Goal: Task Accomplishment & Management: Manage account settings

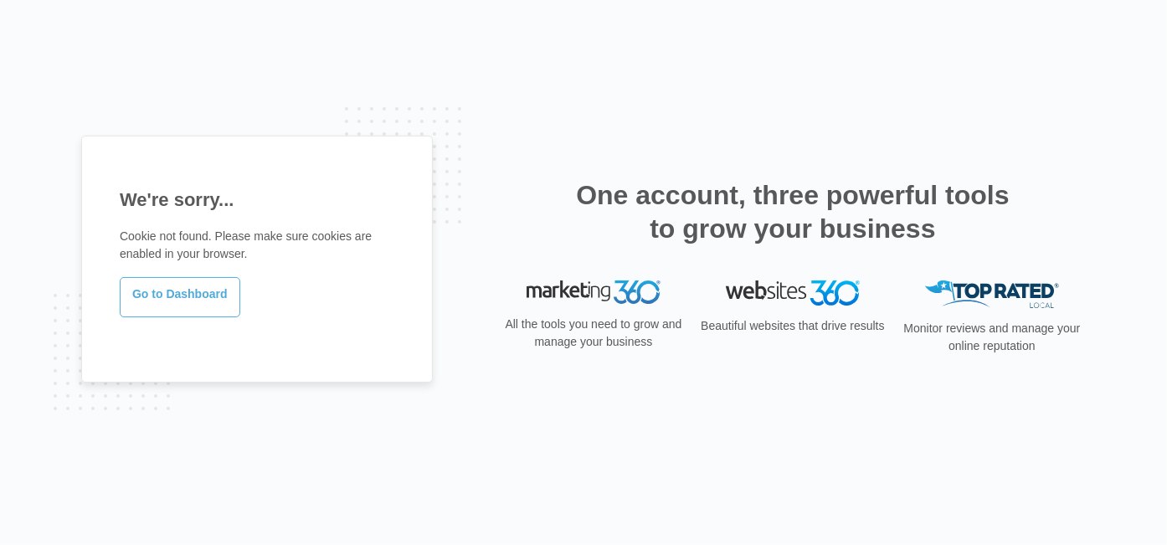
click at [160, 286] on link "Go to Dashboard" at bounding box center [180, 297] width 121 height 40
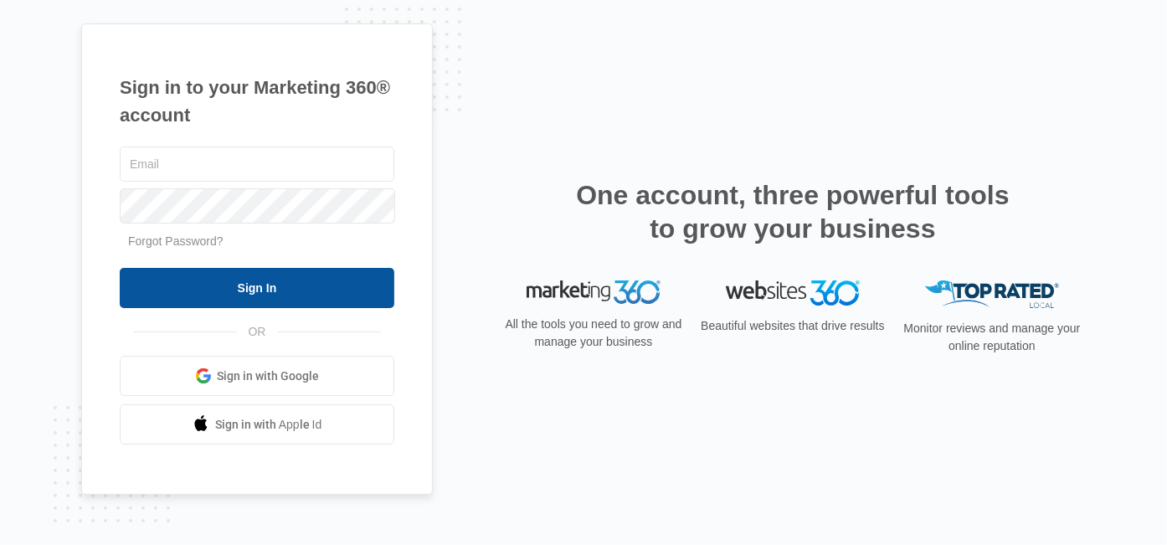
type input "[EMAIL_ADDRESS][DOMAIN_NAME]"
click at [199, 288] on input "Sign In" at bounding box center [257, 288] width 275 height 40
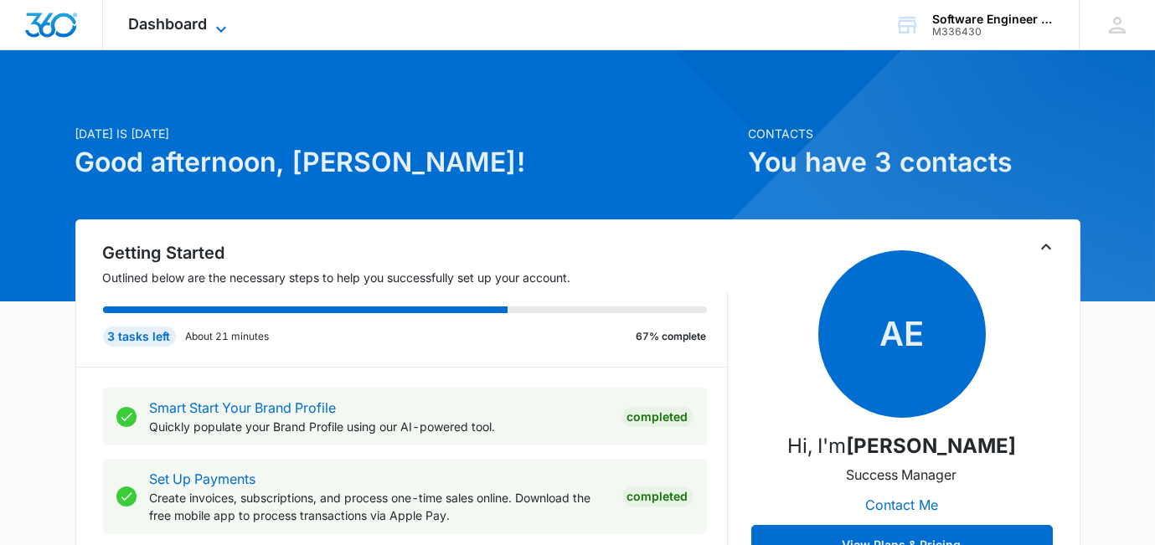
click at [199, 28] on span "Dashboard" at bounding box center [167, 24] width 79 height 18
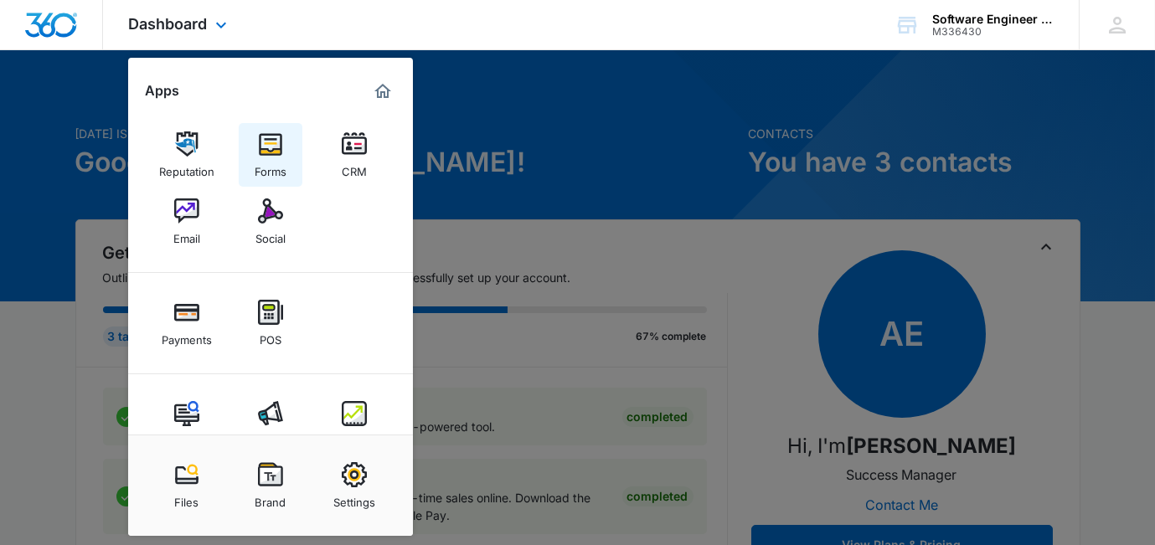
click at [276, 142] on img at bounding box center [270, 143] width 25 height 25
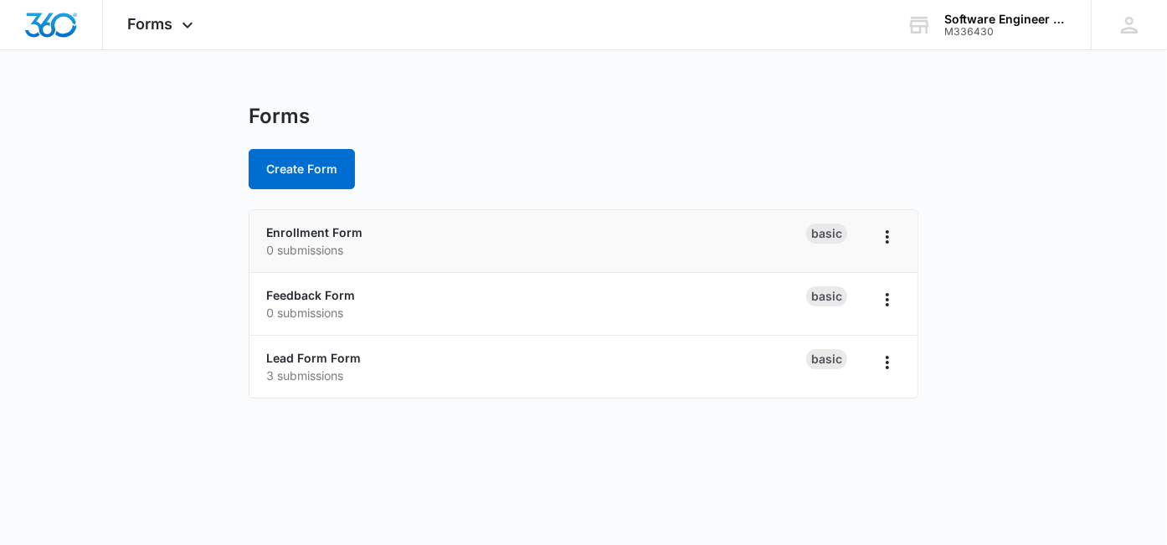
click at [352, 247] on p "0 submissions" at bounding box center [536, 250] width 540 height 18
click at [891, 235] on icon "Overflow Menu" at bounding box center [887, 237] width 20 height 20
click at [551, 255] on p "0 submissions" at bounding box center [536, 250] width 540 height 18
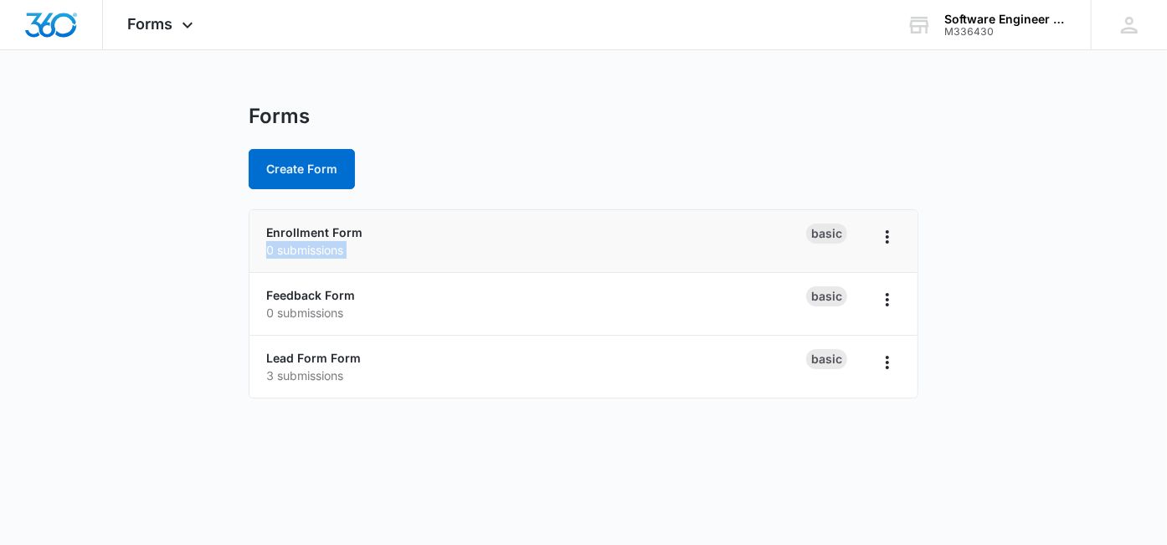
click at [450, 243] on p "0 submissions" at bounding box center [536, 250] width 540 height 18
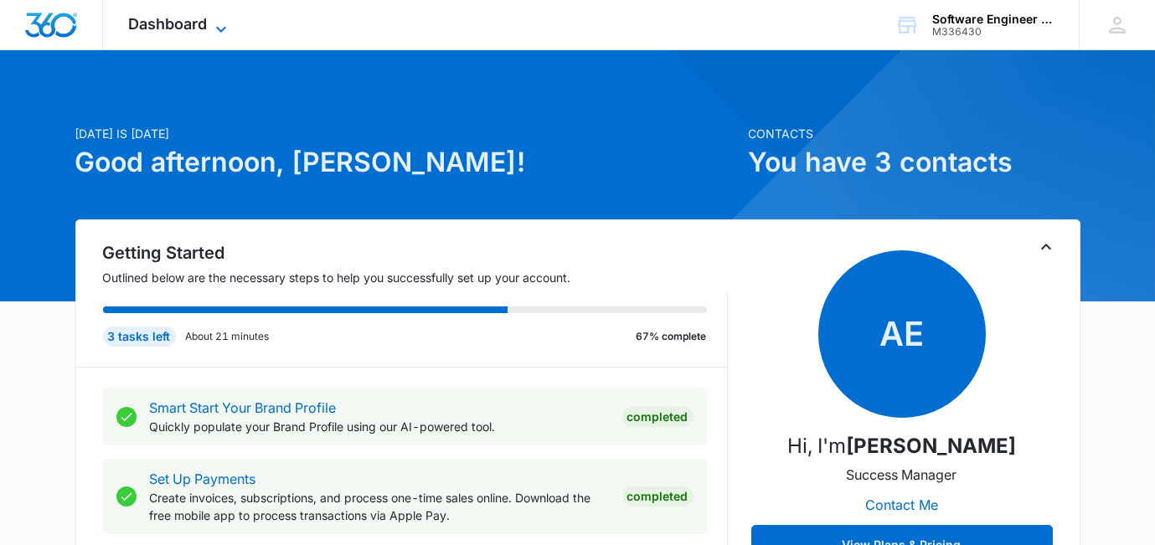
click at [160, 19] on span "Dashboard" at bounding box center [167, 24] width 79 height 18
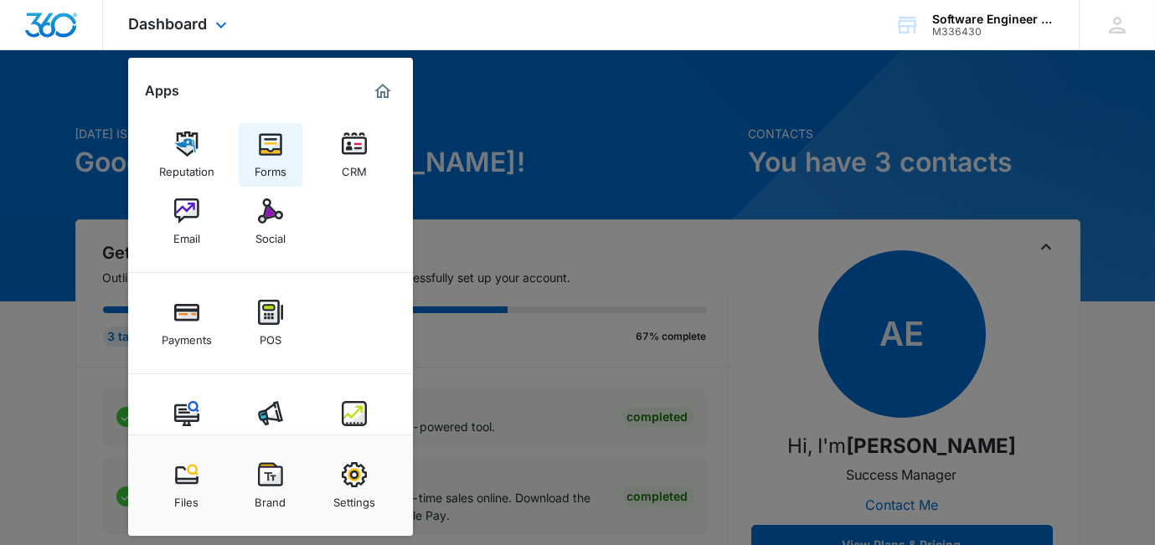
click at [266, 147] on img at bounding box center [270, 143] width 25 height 25
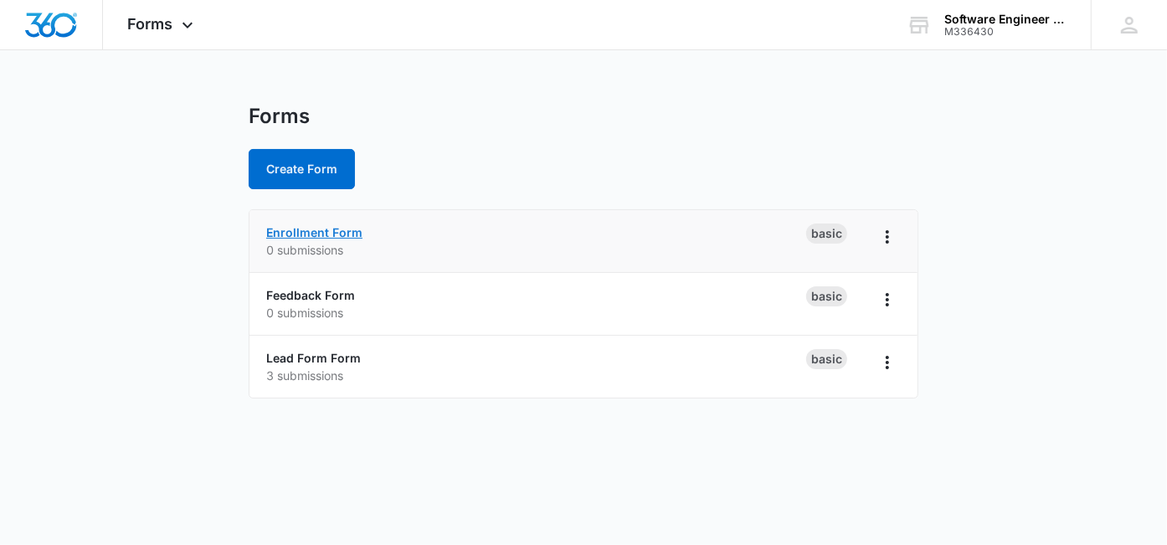
click at [345, 234] on link "Enrollment Form" at bounding box center [314, 232] width 96 height 14
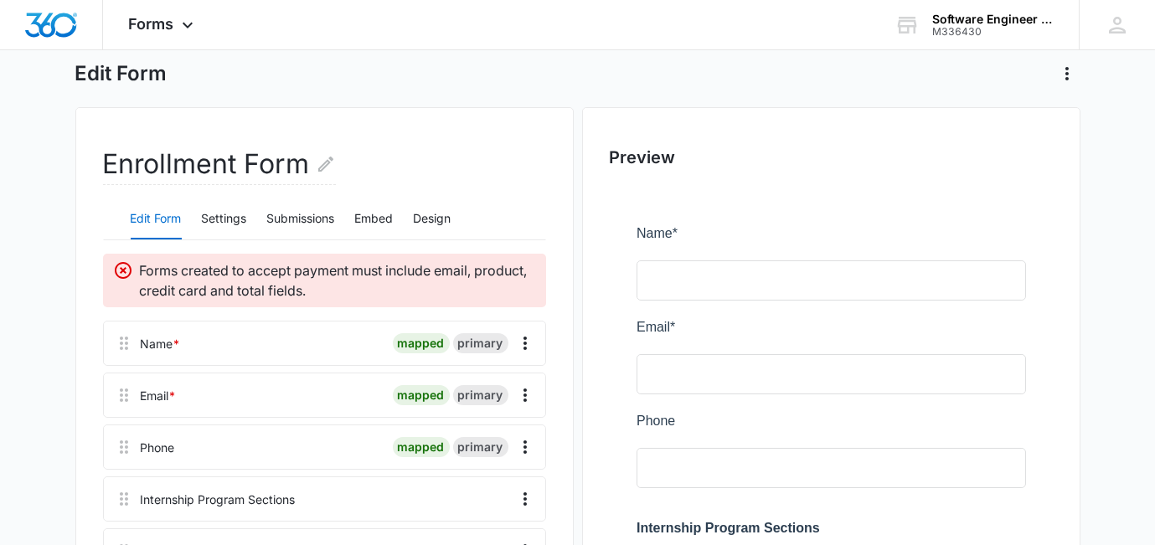
scroll to position [84, 0]
click at [1071, 75] on icon "Actions" at bounding box center [1067, 74] width 20 height 20
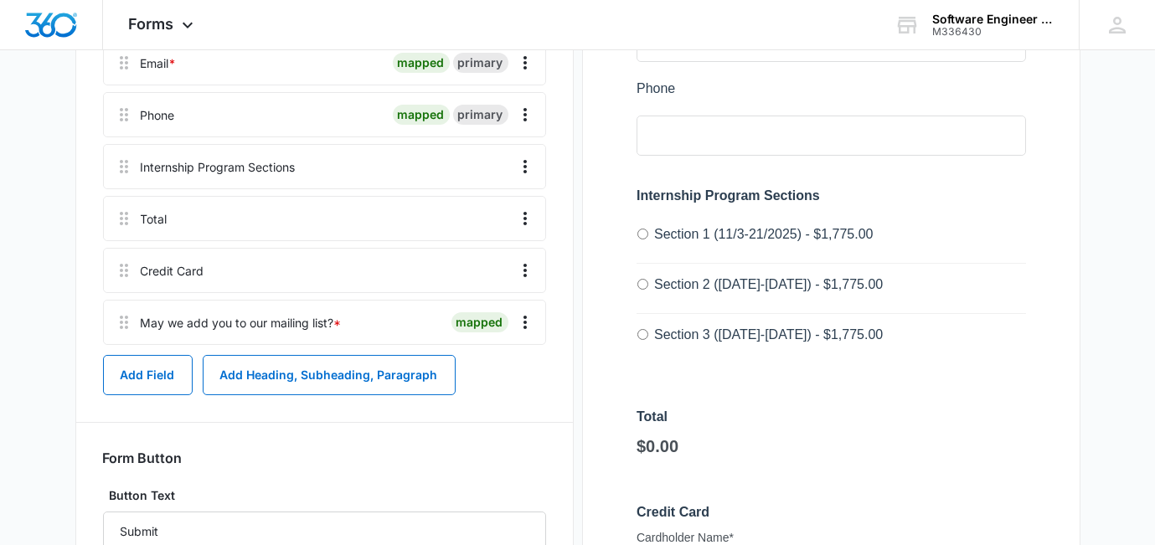
scroll to position [417, 0]
click at [740, 228] on div at bounding box center [831, 449] width 443 height 1193
click at [730, 409] on div at bounding box center [831, 449] width 443 height 1193
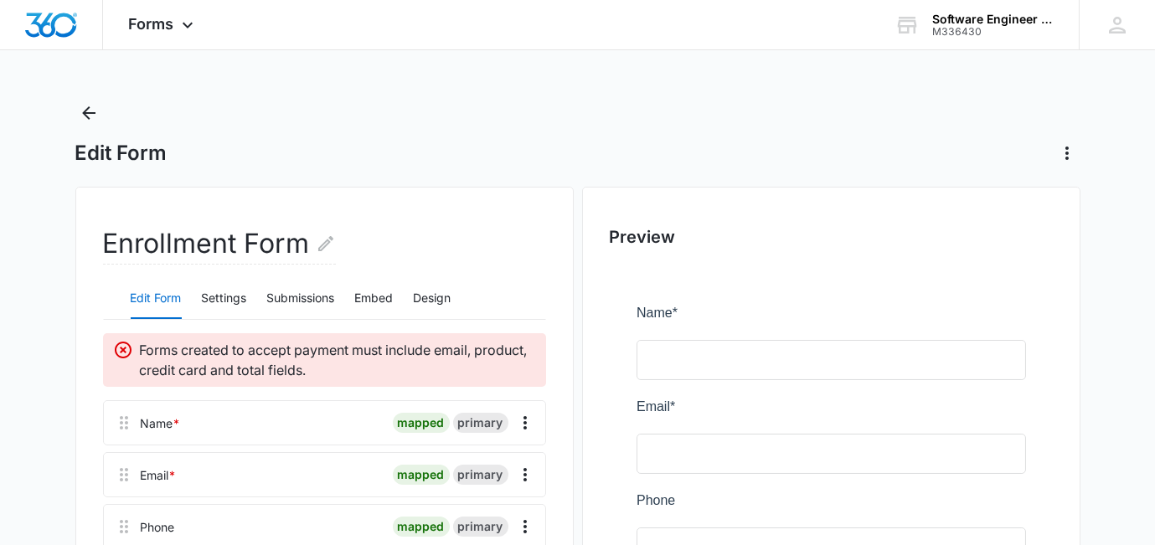
scroll to position [0, 0]
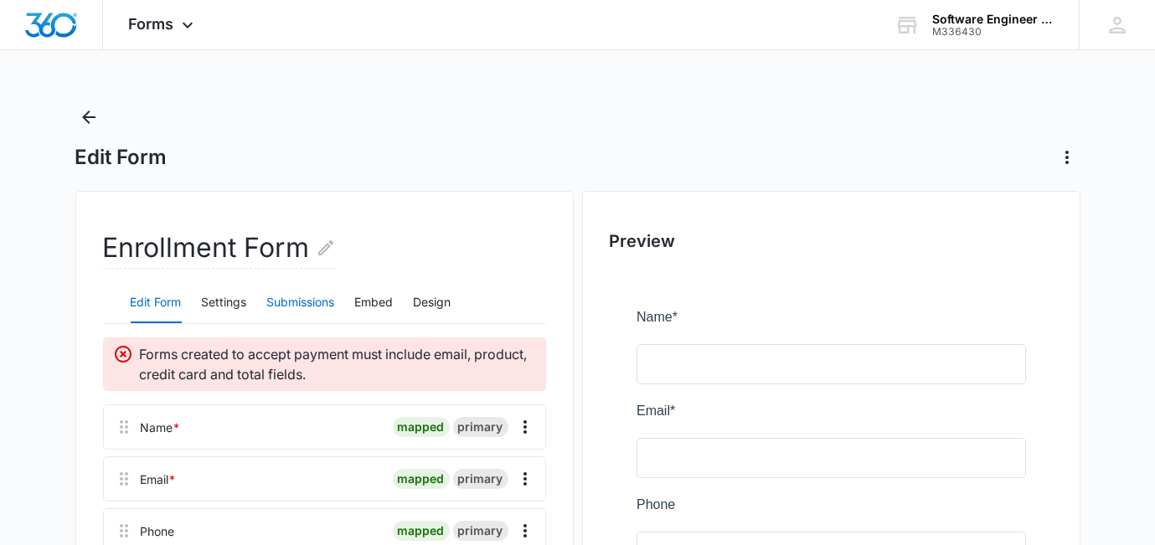
click at [311, 296] on button "Submissions" at bounding box center [301, 303] width 68 height 40
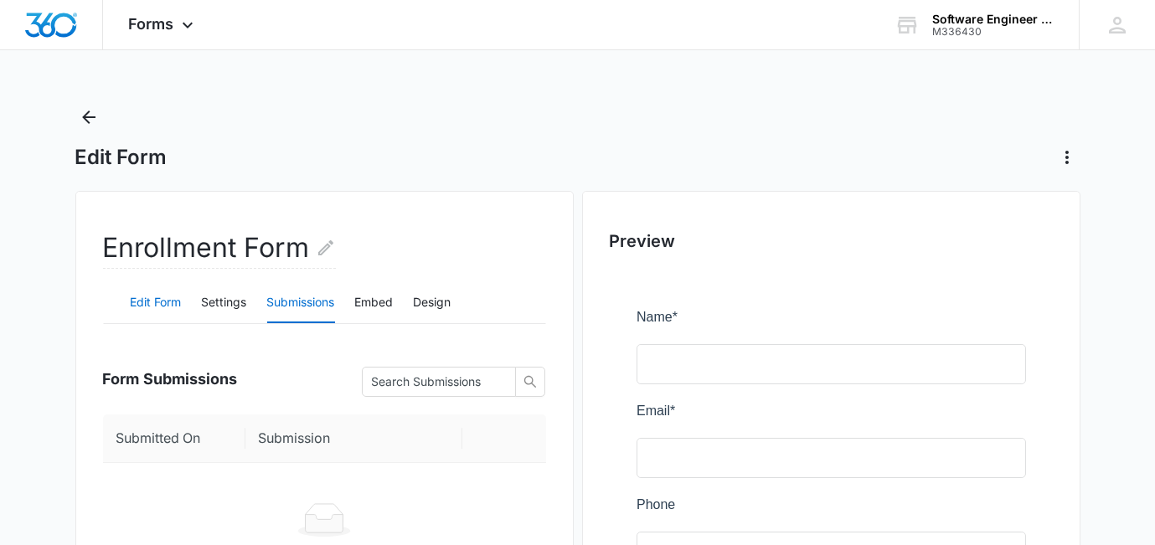
click at [148, 296] on button "Edit Form" at bounding box center [156, 303] width 51 height 40
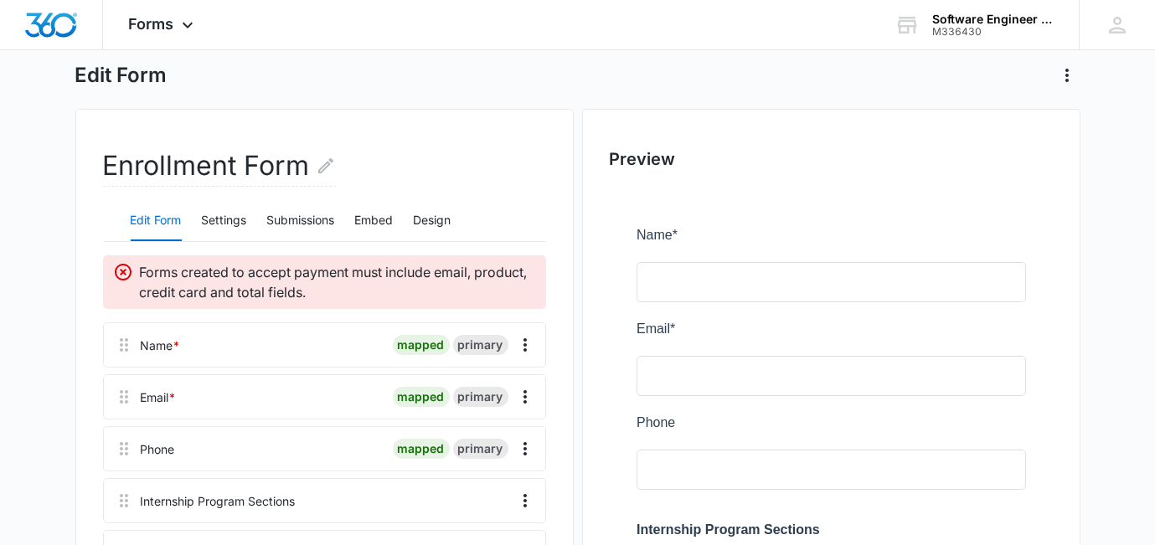
scroll to position [83, 0]
click at [298, 283] on p "Forms created to accept payment must include email, product, credit card and to…" at bounding box center [338, 281] width 396 height 40
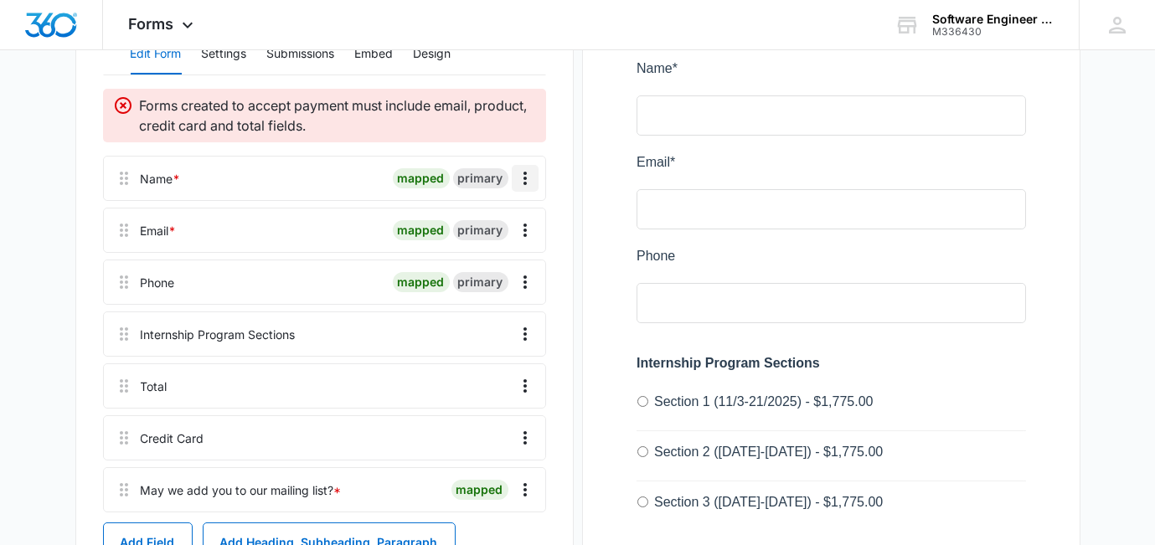
scroll to position [250, 0]
click at [526, 180] on icon "Overflow Menu" at bounding box center [524, 177] width 3 height 13
click at [485, 224] on div "Edit" at bounding box center [479, 224] width 35 height 12
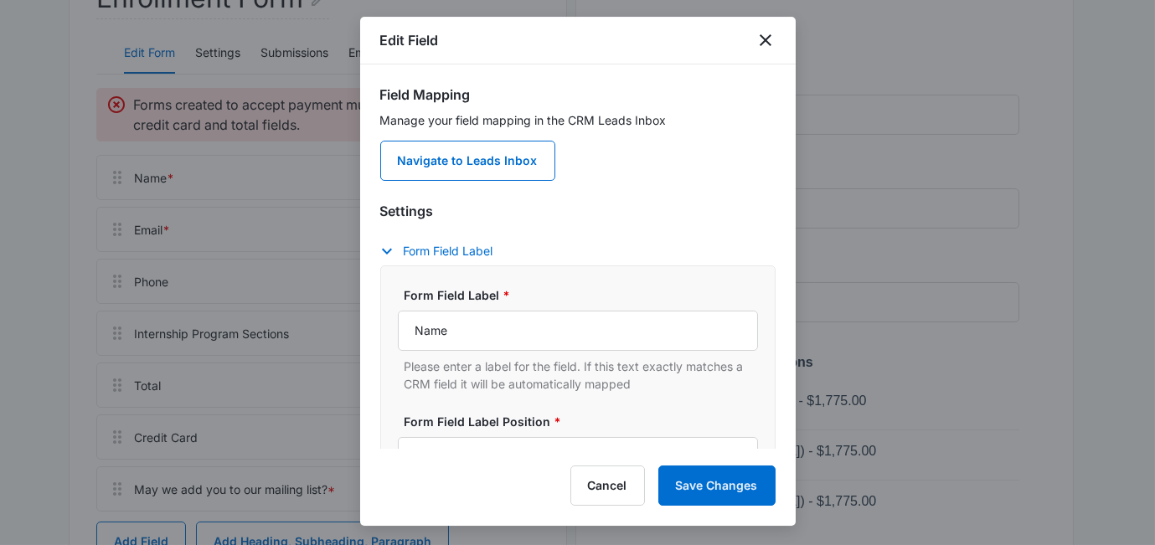
scroll to position [239, 0]
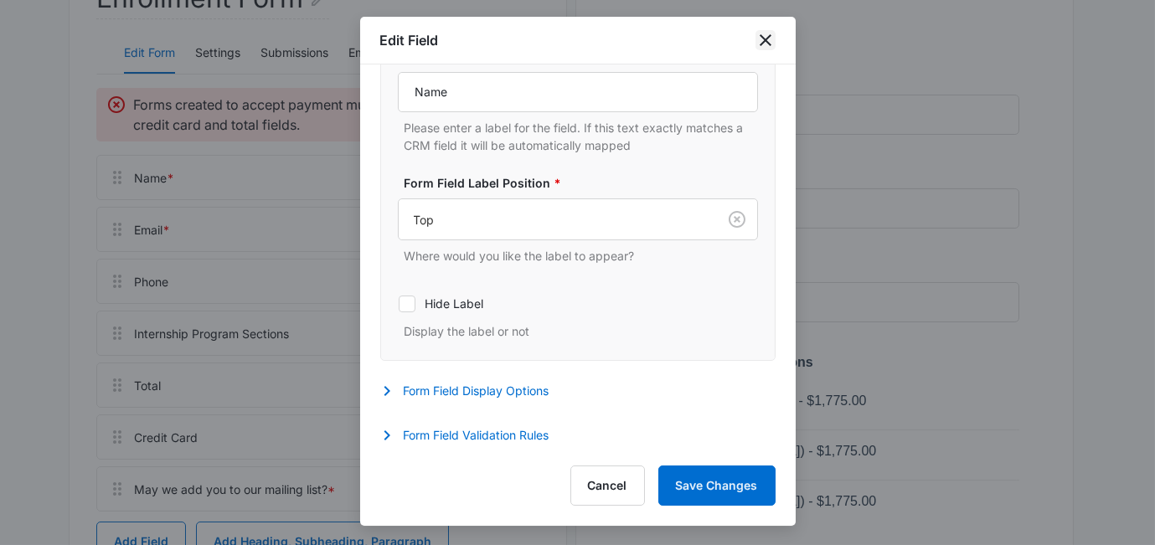
click at [761, 34] on icon "close" at bounding box center [765, 40] width 20 height 20
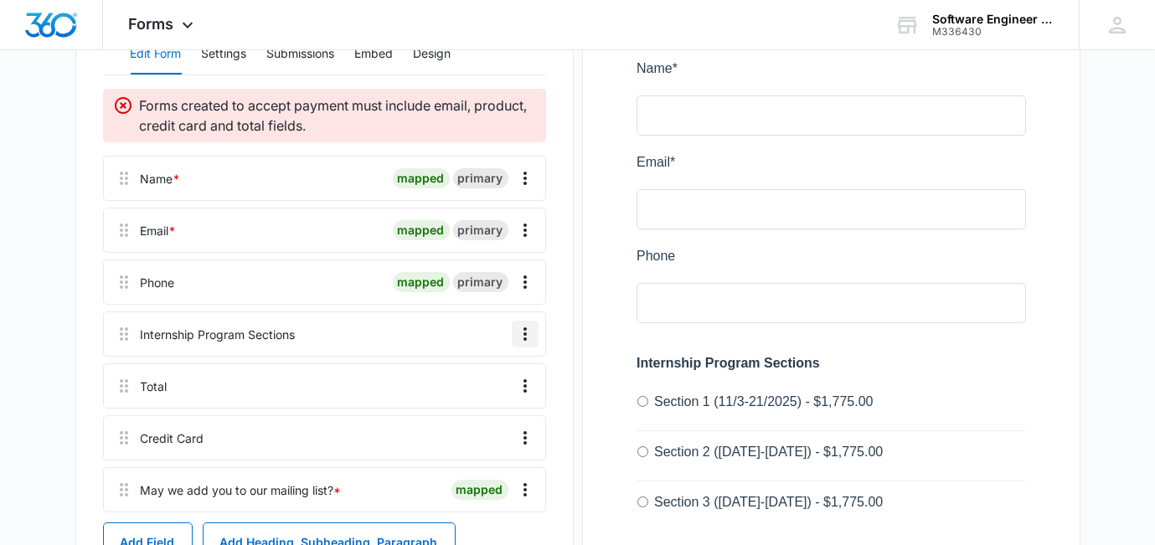
scroll to position [249, 0]
click at [524, 329] on icon "Overflow Menu" at bounding box center [524, 333] width 3 height 13
click at [492, 385] on button "Edit" at bounding box center [489, 380] width 95 height 25
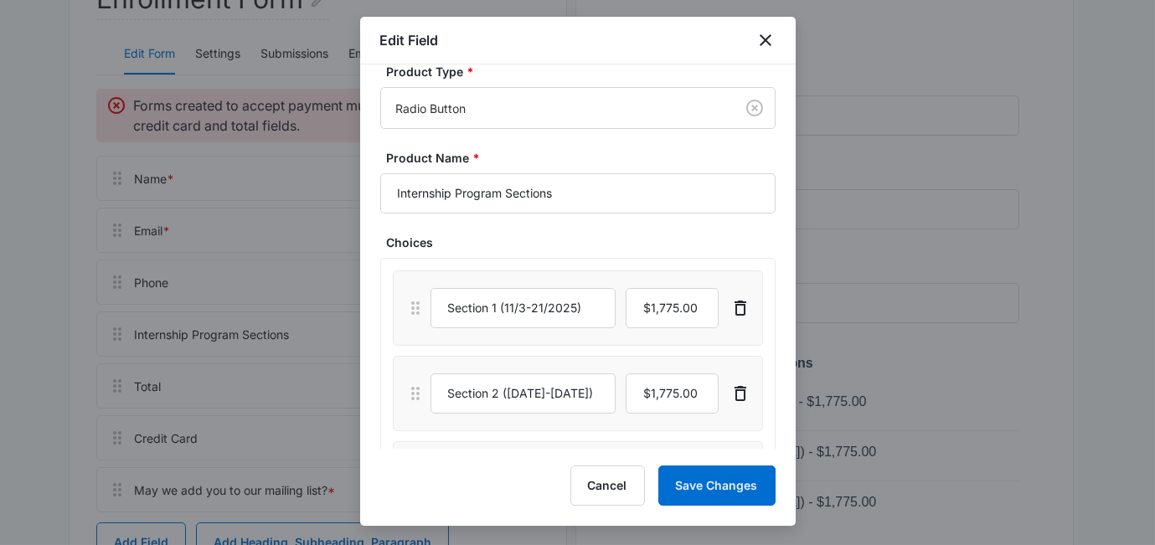
scroll to position [4, 0]
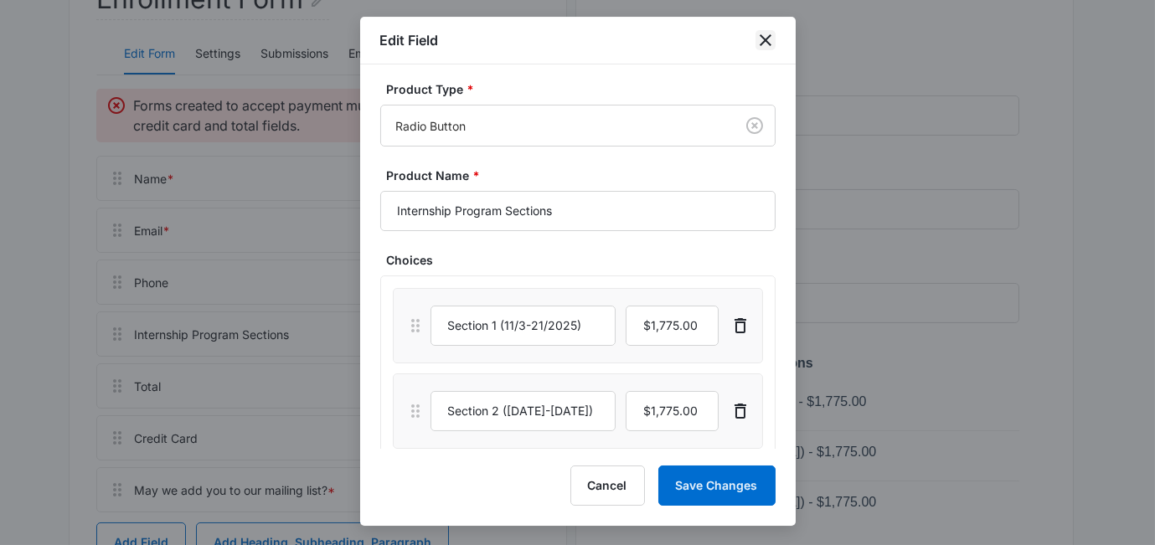
click at [764, 44] on icon "close" at bounding box center [765, 40] width 20 height 20
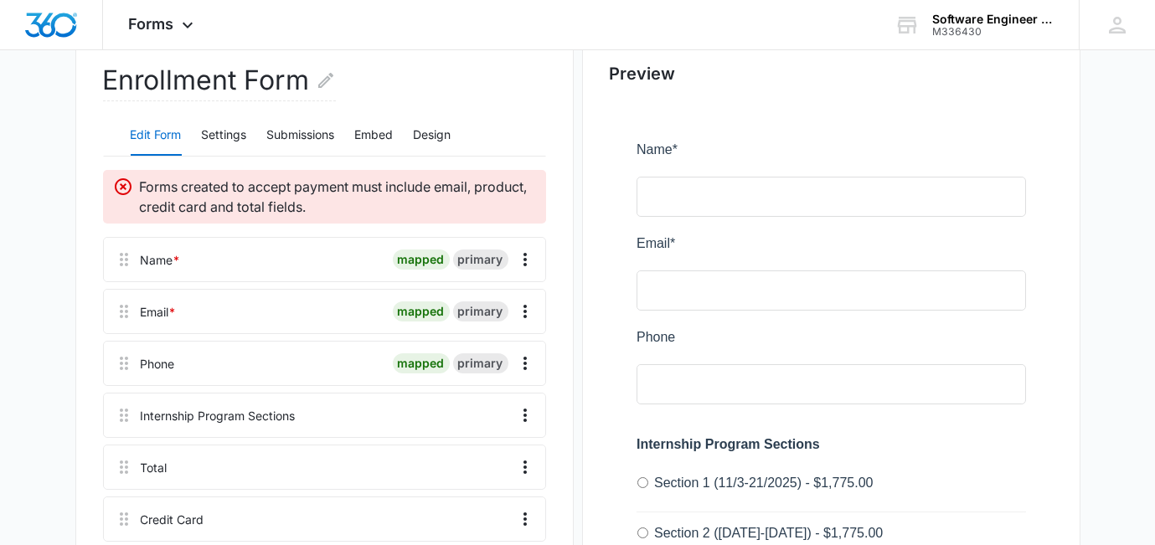
scroll to position [0, 0]
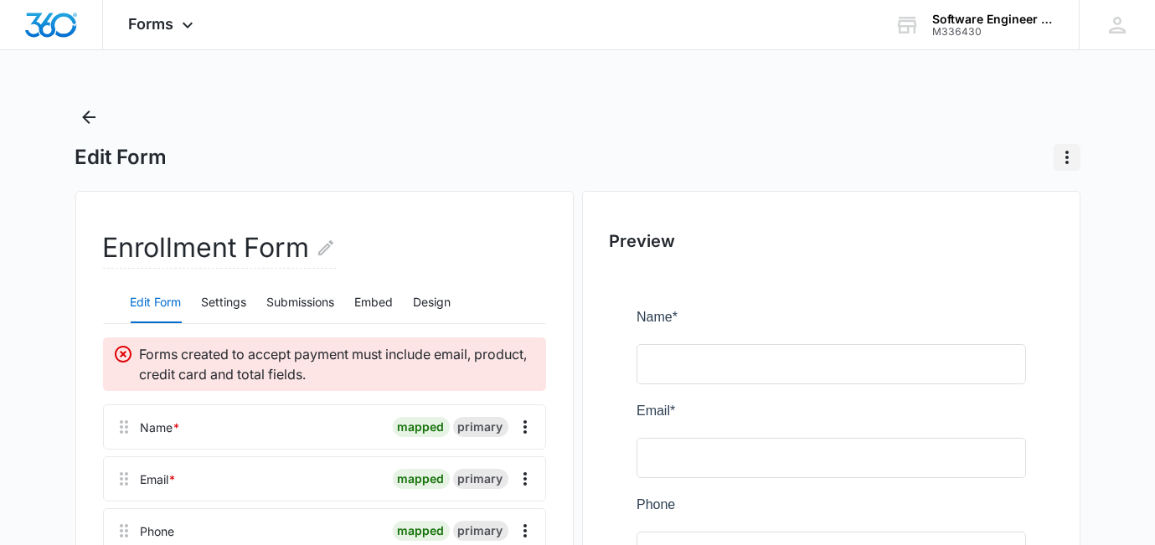
click at [1068, 157] on icon "Actions" at bounding box center [1067, 157] width 20 height 20
click at [570, 150] on div "Edit Form" at bounding box center [577, 157] width 1005 height 27
click at [86, 108] on icon "Back" at bounding box center [89, 117] width 20 height 20
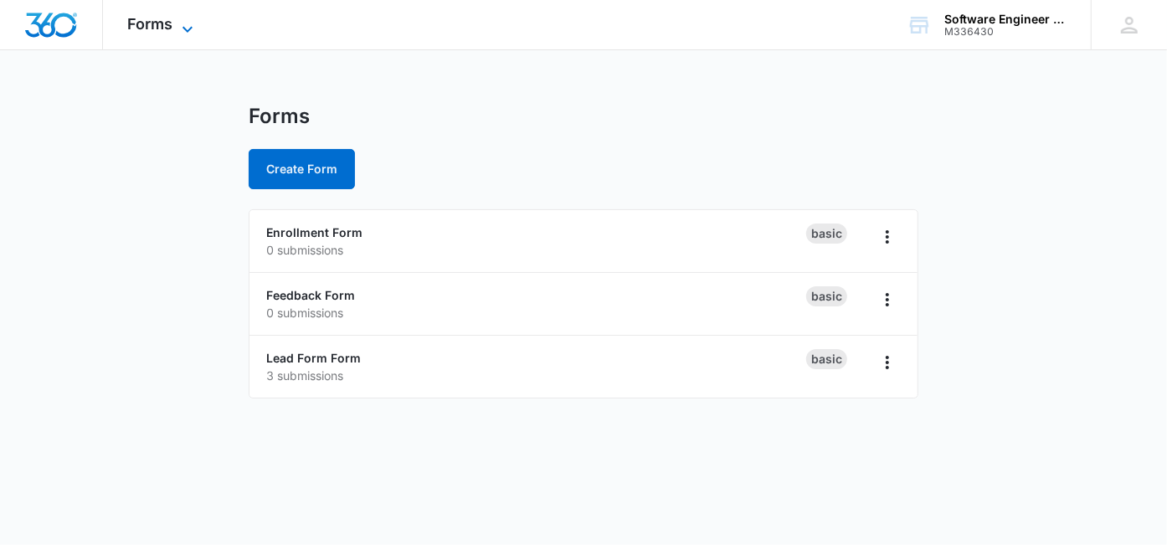
click at [146, 26] on span "Forms" at bounding box center [150, 24] width 45 height 18
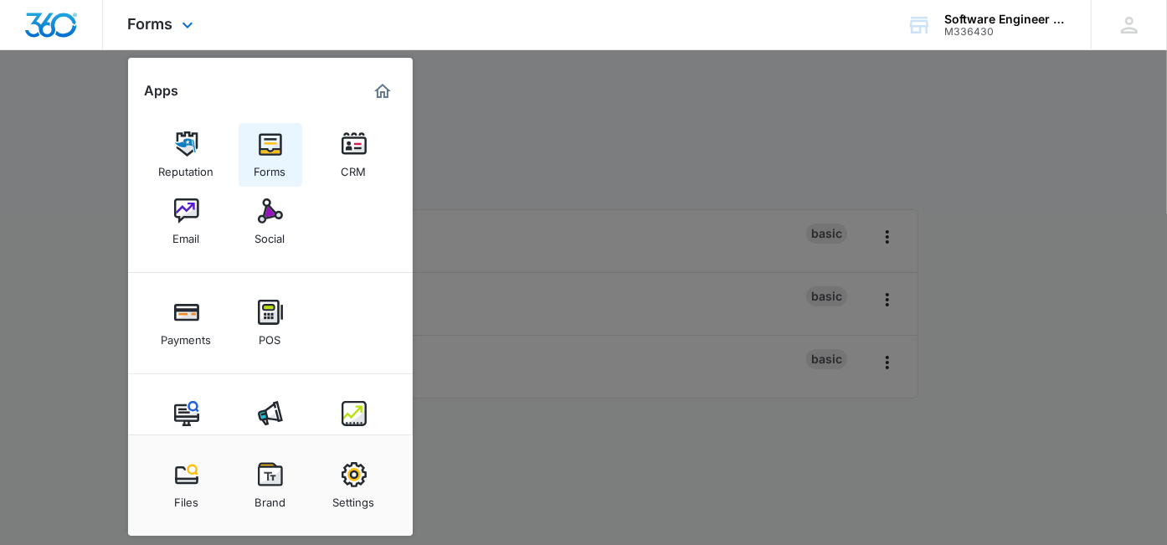
click at [274, 144] on img at bounding box center [270, 143] width 25 height 25
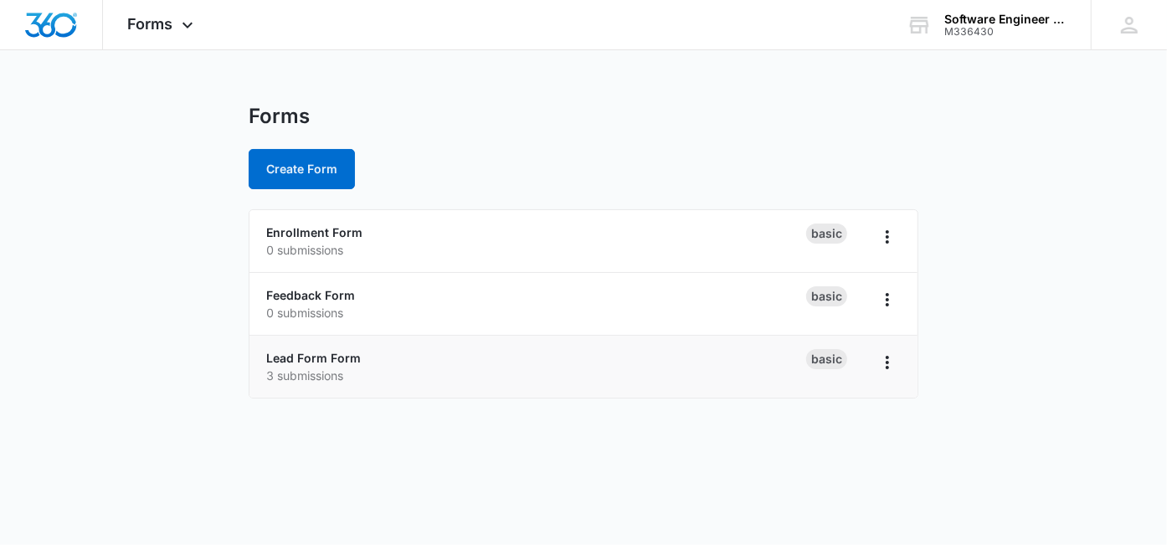
click at [363, 357] on div "Lead Form Form 3 submissions" at bounding box center [536, 366] width 540 height 35
click at [346, 355] on link "Lead Form Form" at bounding box center [313, 358] width 95 height 14
click at [309, 228] on link "Enrollment Form" at bounding box center [314, 232] width 96 height 14
